Goal: Information Seeking & Learning: Learn about a topic

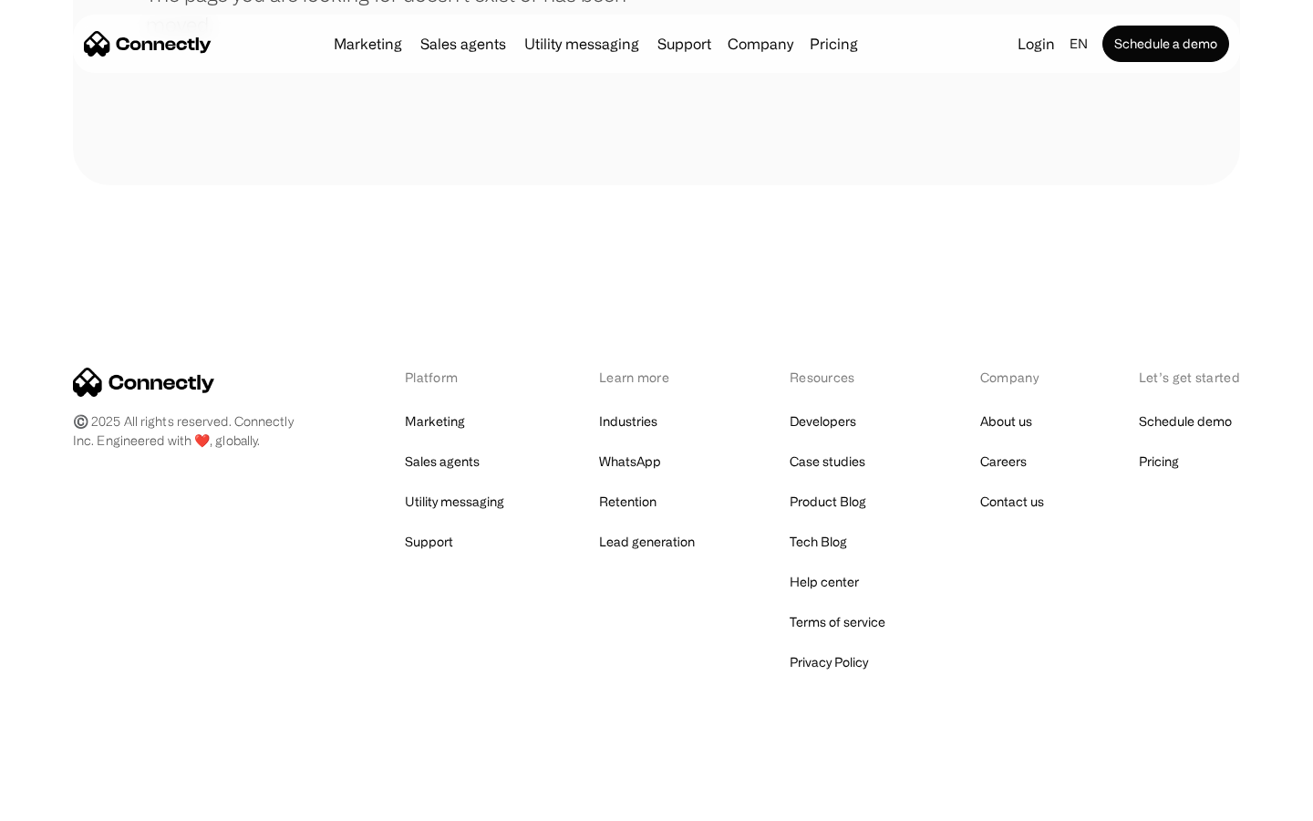
scroll to position [333, 0]
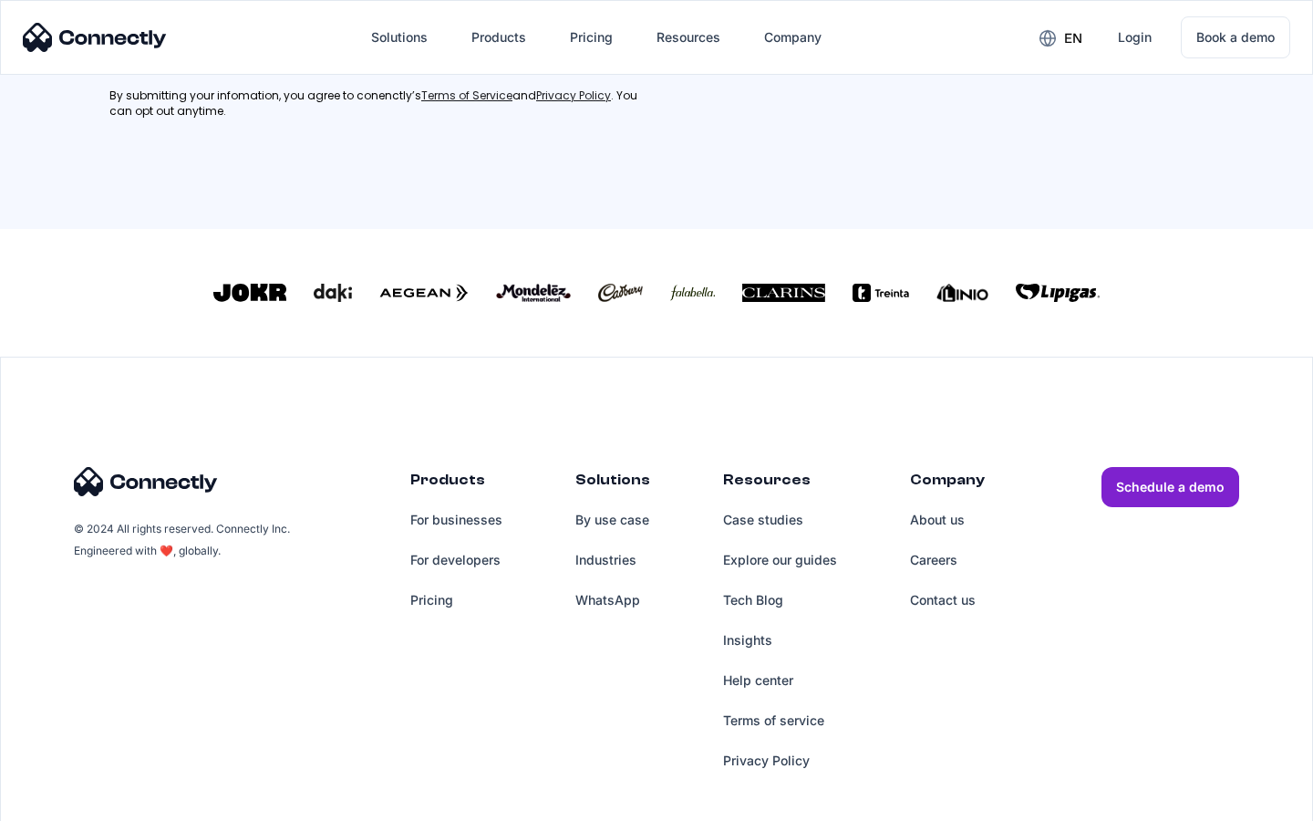
scroll to position [821, 0]
